Goal: Task Accomplishment & Management: Use online tool/utility

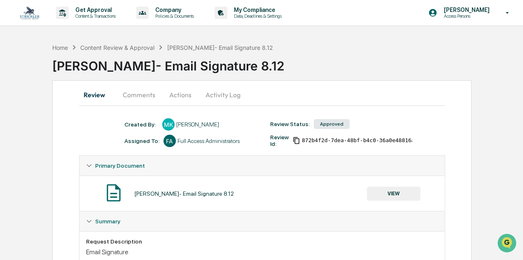
click at [391, 192] on button "VIEW" at bounding box center [393, 193] width 53 height 14
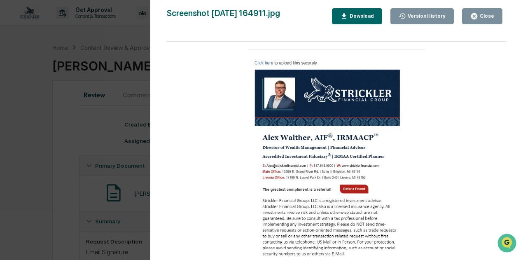
click at [489, 10] on button "Close" at bounding box center [482, 16] width 40 height 16
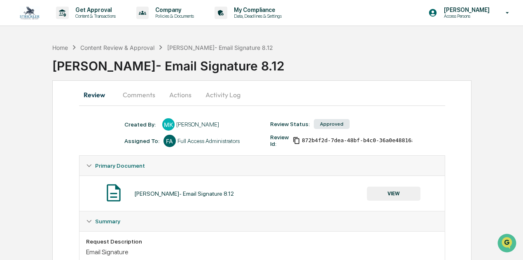
click at [393, 192] on button "VIEW" at bounding box center [393, 193] width 53 height 14
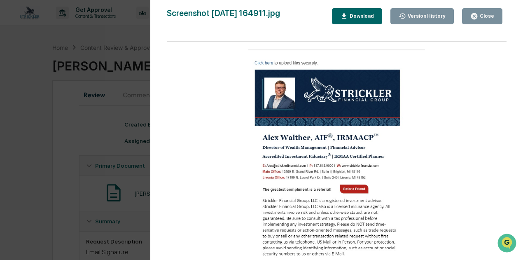
click at [492, 12] on button "Close" at bounding box center [482, 16] width 40 height 16
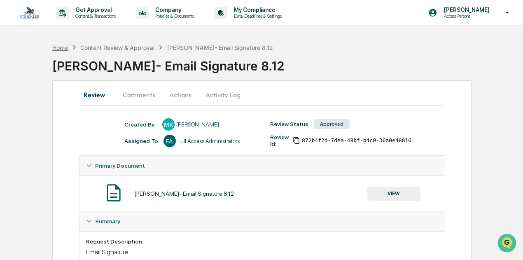
click at [67, 46] on div "Home" at bounding box center [60, 47] width 16 height 7
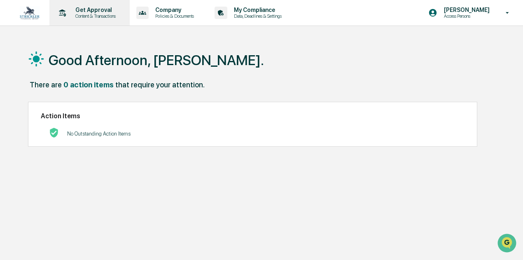
click at [95, 23] on div "Get Approval Content & Transactions" at bounding box center [89, 13] width 72 height 26
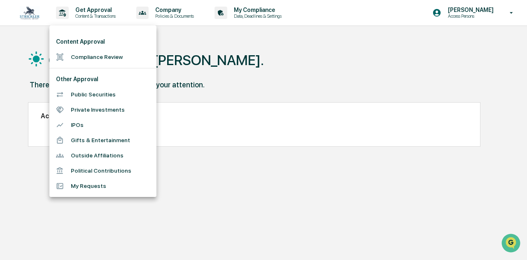
click at [88, 55] on li "Compliance Review" at bounding box center [102, 56] width 107 height 15
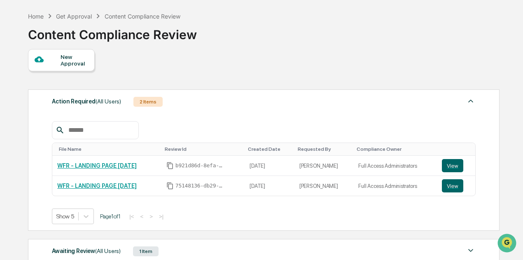
scroll to position [123, 0]
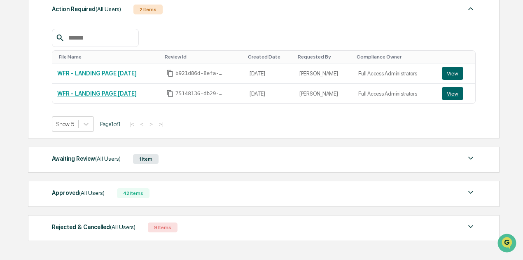
click at [97, 158] on span "(All Users)" at bounding box center [108, 158] width 26 height 7
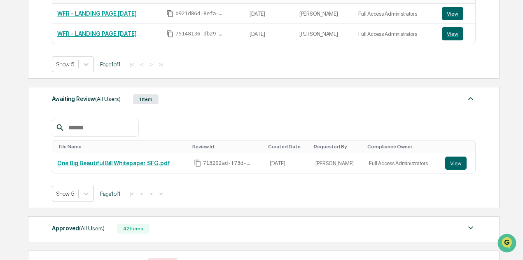
scroll to position [248, 0]
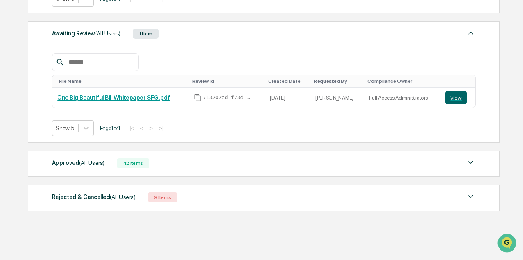
click at [97, 186] on div "Rejected & Cancelled (All Users) 9 Items File Name Review Id Created Date Reque…" at bounding box center [263, 198] width 471 height 26
click at [97, 187] on div "Rejected & Cancelled (All Users) 9 Items File Name Review Id Created Date Reque…" at bounding box center [263, 198] width 471 height 26
click at [96, 194] on div "Rejected & Cancelled (All Users)" at bounding box center [94, 196] width 84 height 11
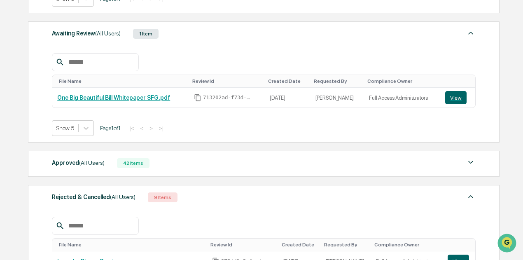
click at [95, 175] on div "Action Required (All Users) 2 Items File Name Review Id Created Date Requested …" at bounding box center [263, 129] width 470 height 523
click at [95, 168] on div "Approved (All Users) 42 Items File Name Review Id Created Date Requested By Com…" at bounding box center [263, 164] width 471 height 26
click at [90, 159] on span "(All Users)" at bounding box center [92, 162] width 26 height 7
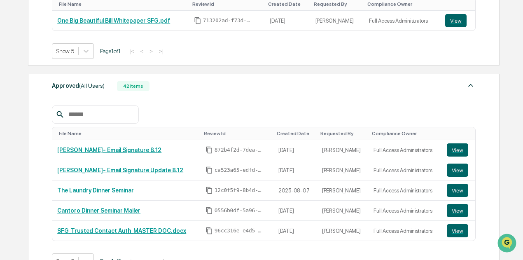
scroll to position [372, 0]
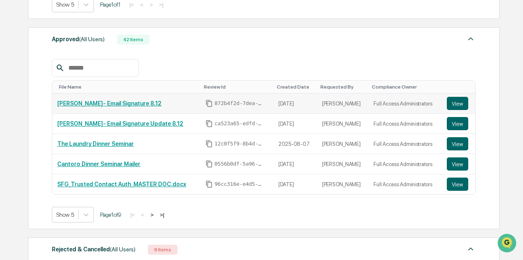
click at [77, 100] on link "[PERSON_NAME]- Email Signature 8.12" at bounding box center [109, 103] width 104 height 7
